Goal: Task Accomplishment & Management: Manage account settings

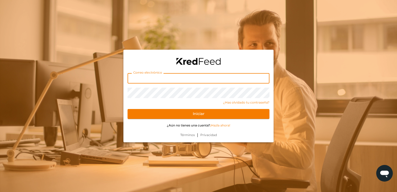
click at [150, 81] on input "text" at bounding box center [199, 78] width 142 height 10
type input "amessinaosuna@gmail.com"
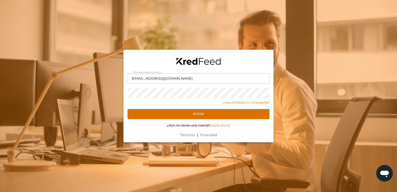
click at [147, 114] on button "Iniciar" at bounding box center [199, 114] width 142 height 10
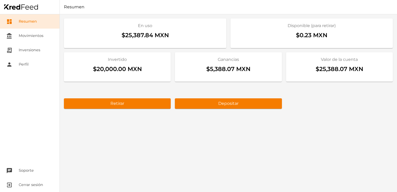
click at [350, 143] on div "En uso $25,387.84 MXN Disponible (para retirar) $0.23 MXN Invertido $20,000.00 …" at bounding box center [228, 102] width 337 height 177
click at [24, 48] on link "receipt_long Inversiones" at bounding box center [30, 50] width 60 height 14
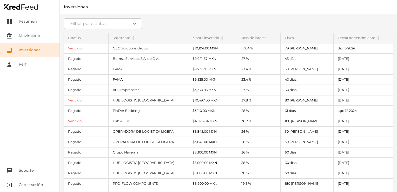
click at [26, 94] on nav "dashboard Resumen account_balance Movimientos receipt_long Inversiones person P…" at bounding box center [30, 102] width 60 height 177
